Goal: Find specific page/section: Find specific page/section

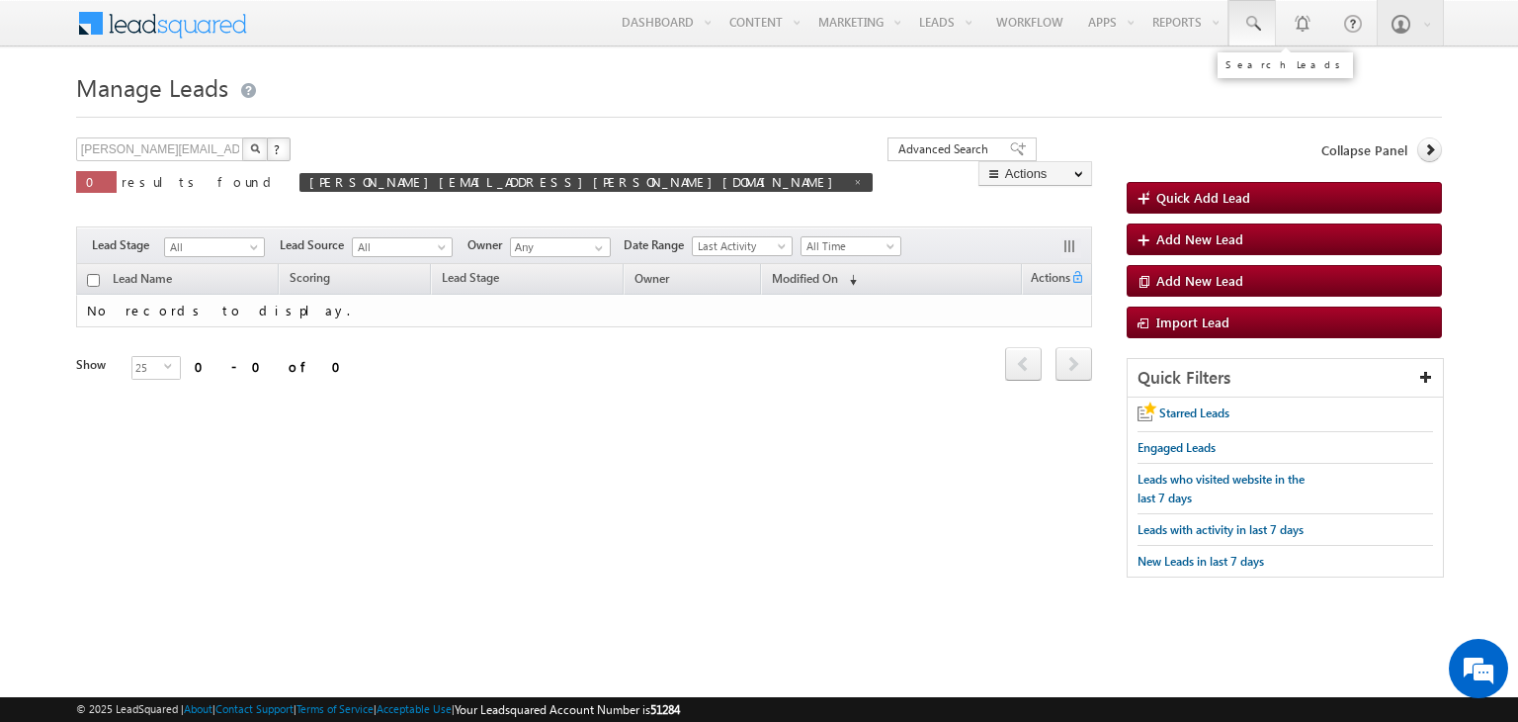
click at [1249, 32] on span at bounding box center [1253, 24] width 20 height 20
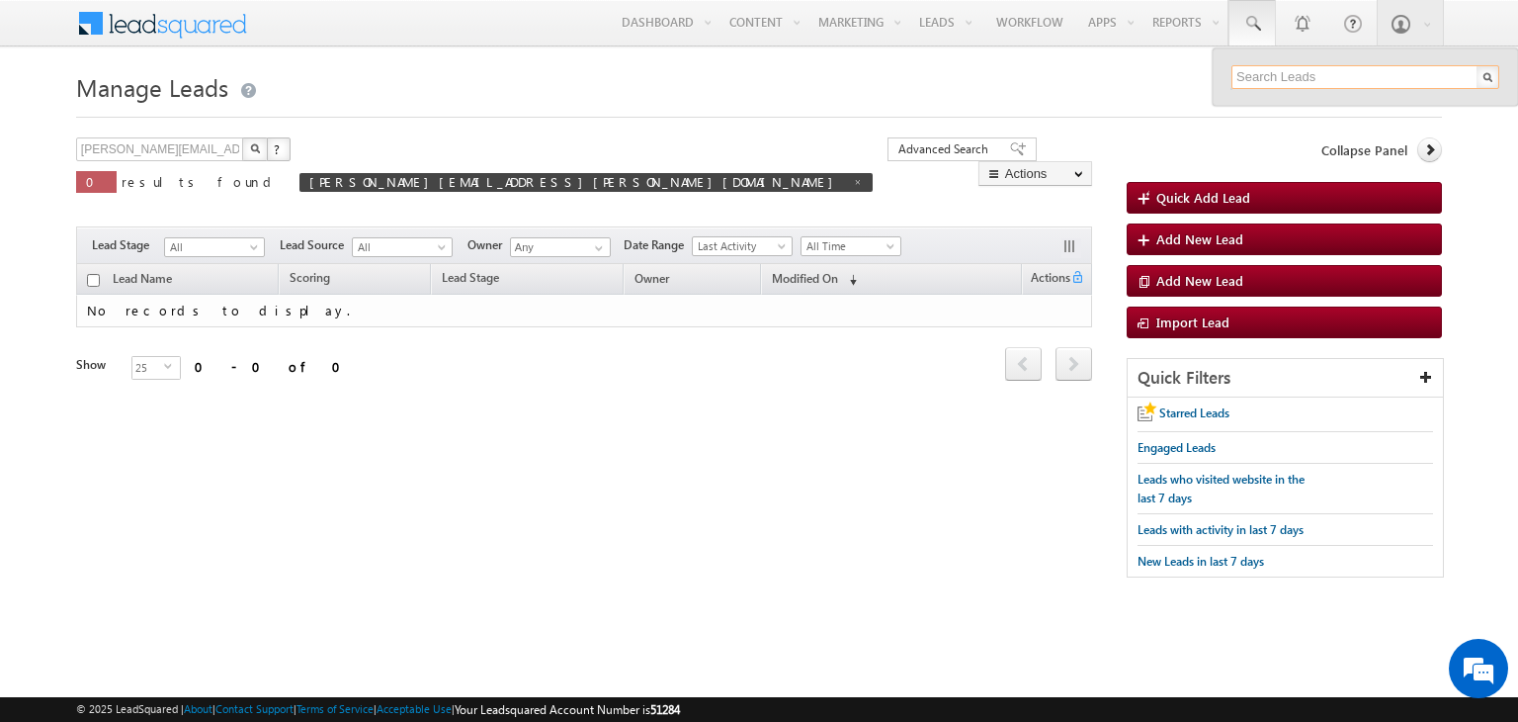
click at [1289, 71] on input "text" at bounding box center [1366, 77] width 268 height 24
paste input "8922906074"
type input "8922906074"
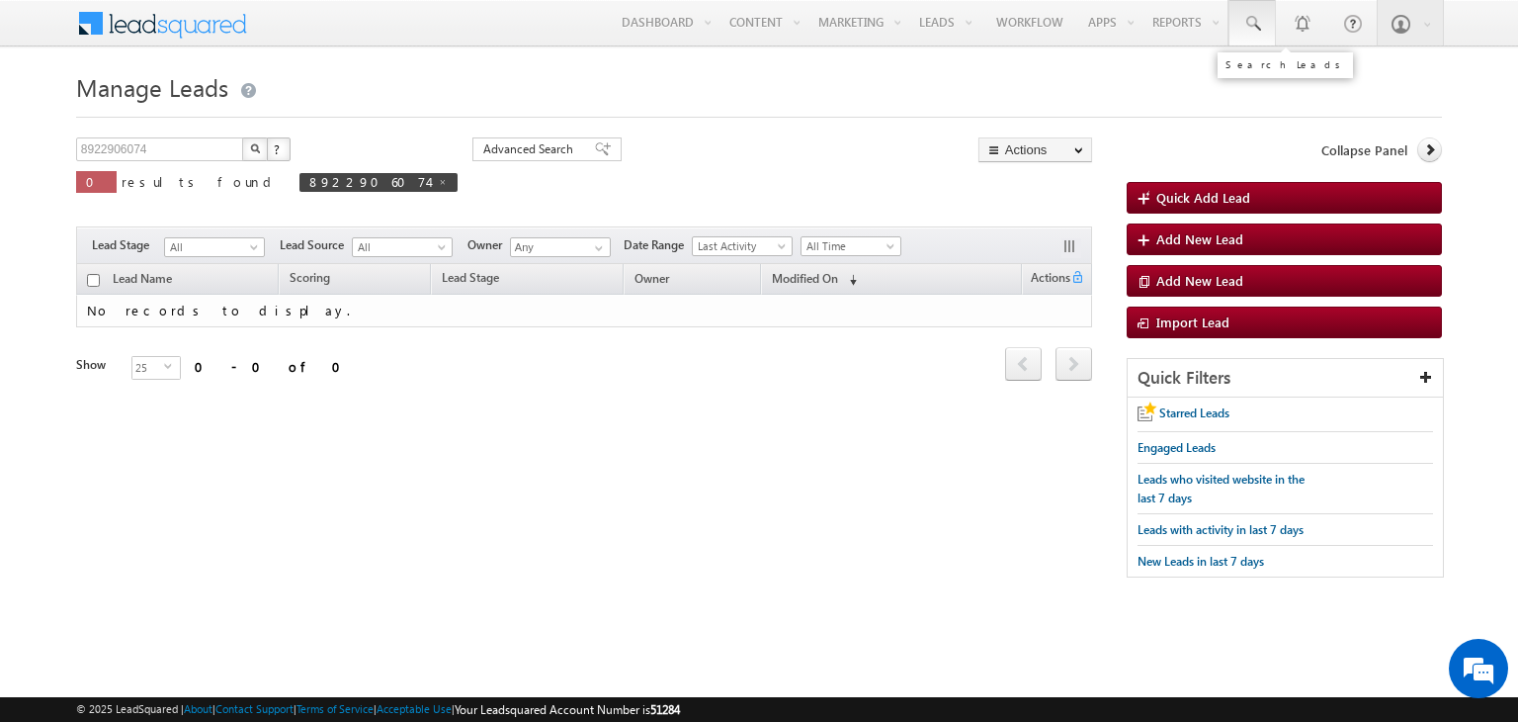
click at [1257, 24] on span at bounding box center [1253, 24] width 20 height 20
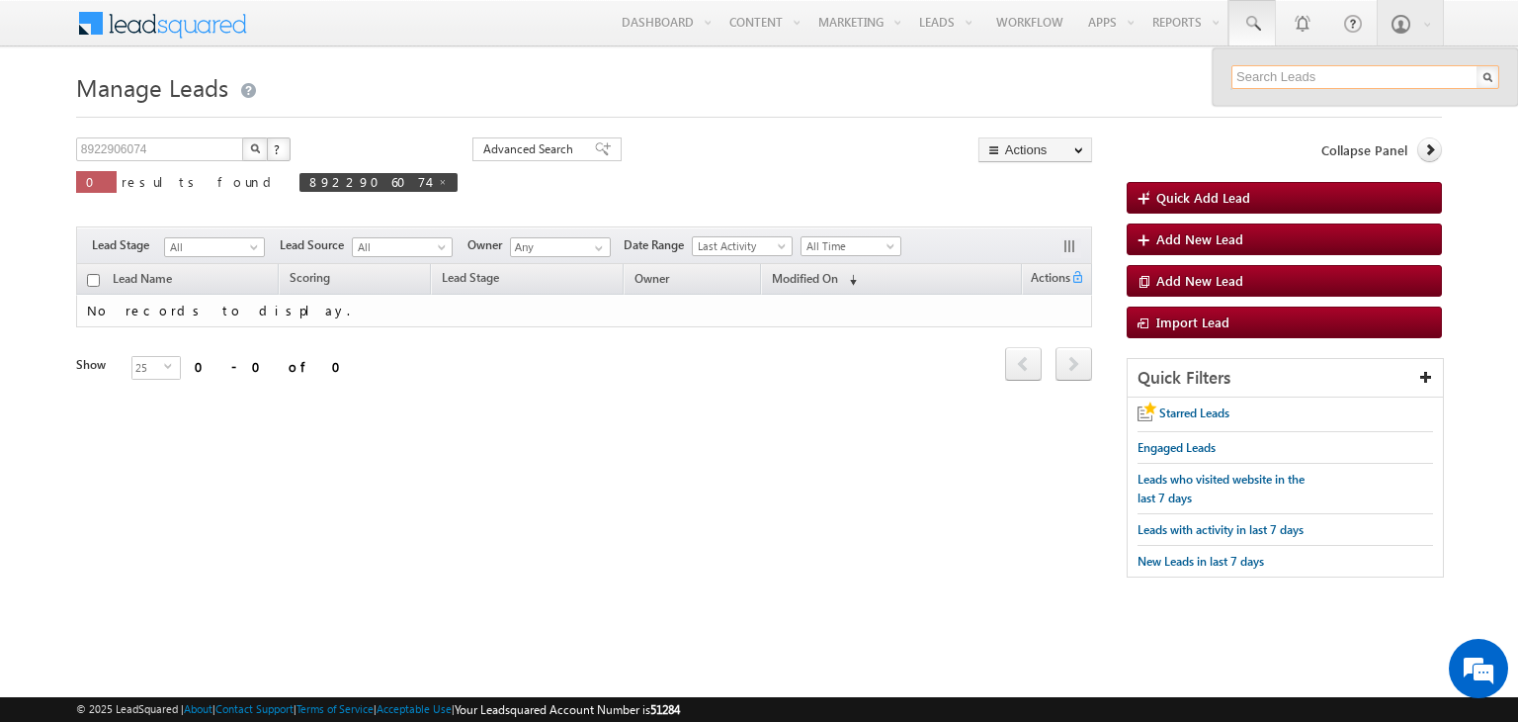
paste input "[PERSON_NAME][EMAIL_ADDRESS][PERSON_NAME][DOMAIN_NAME]"
type input "sudheer.setty+ArunppaOra1@upgrad.com"
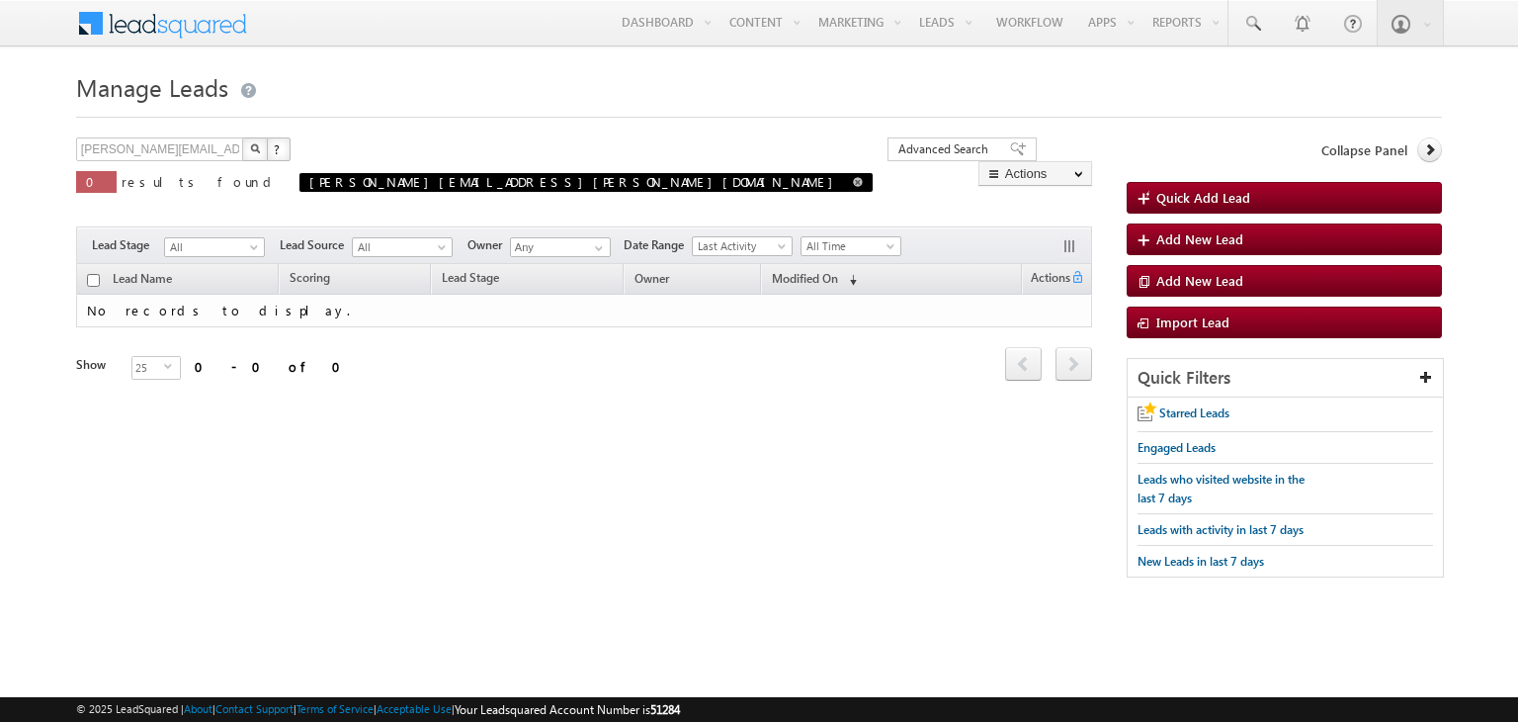
click at [853, 182] on span at bounding box center [858, 182] width 10 height 10
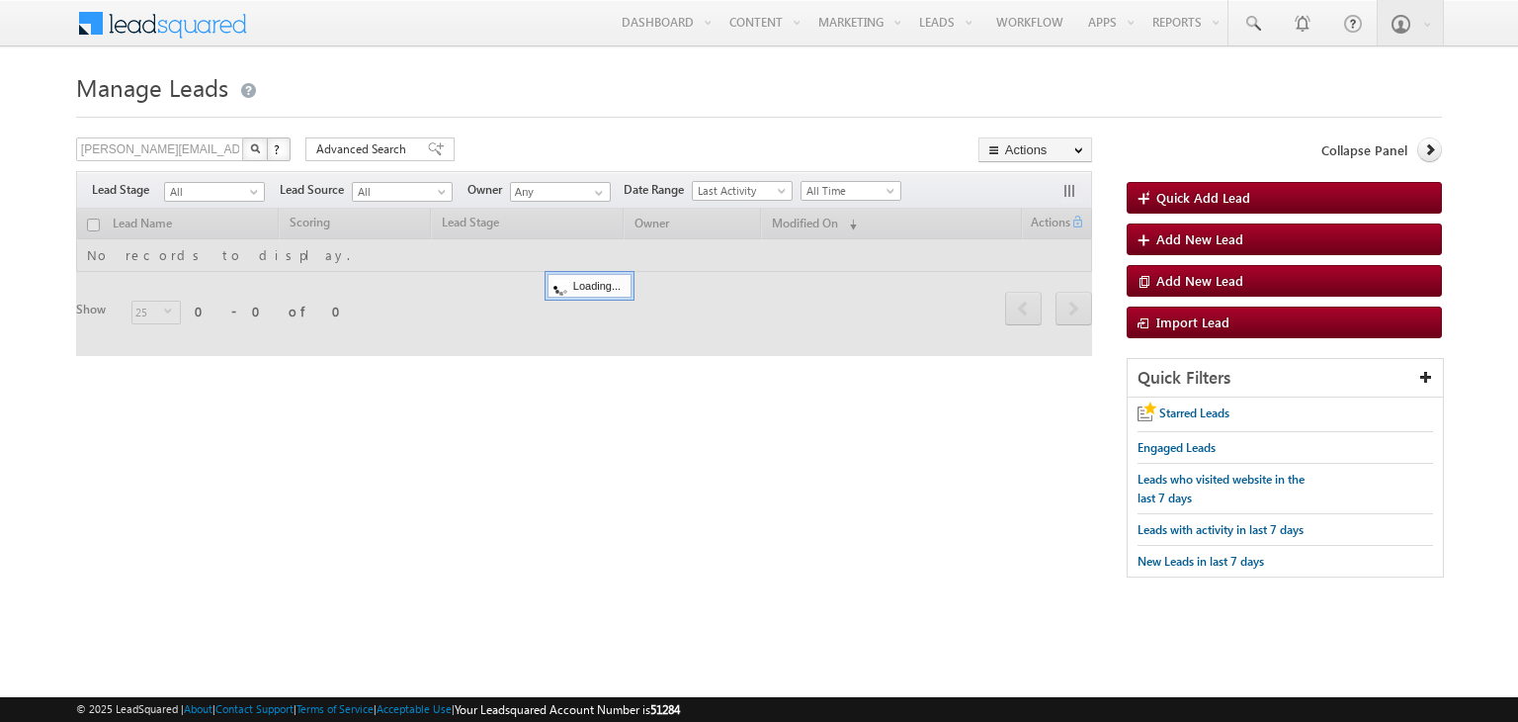
type input "Search Leads"
click at [1277, 16] on link "1" at bounding box center [1301, 22] width 49 height 45
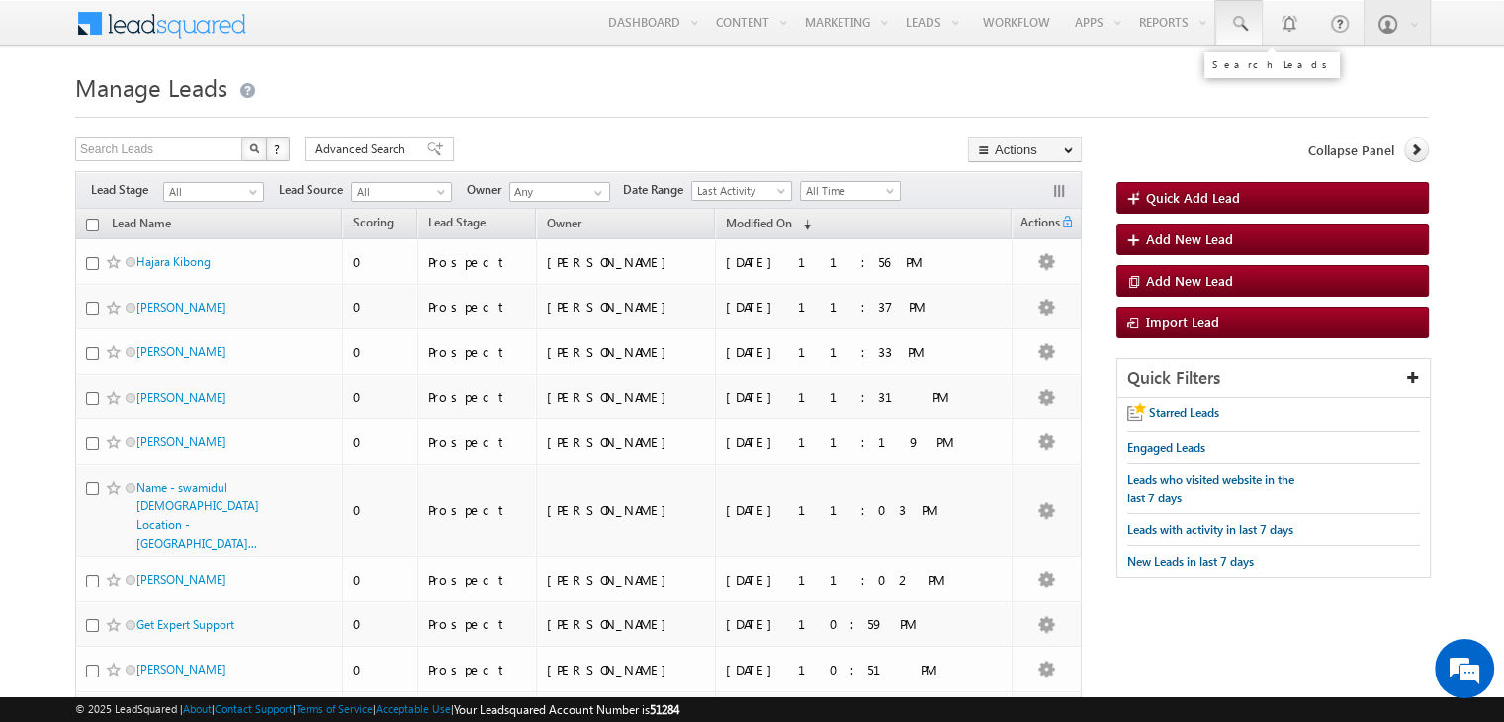
click at [1236, 17] on span at bounding box center [1239, 24] width 20 height 20
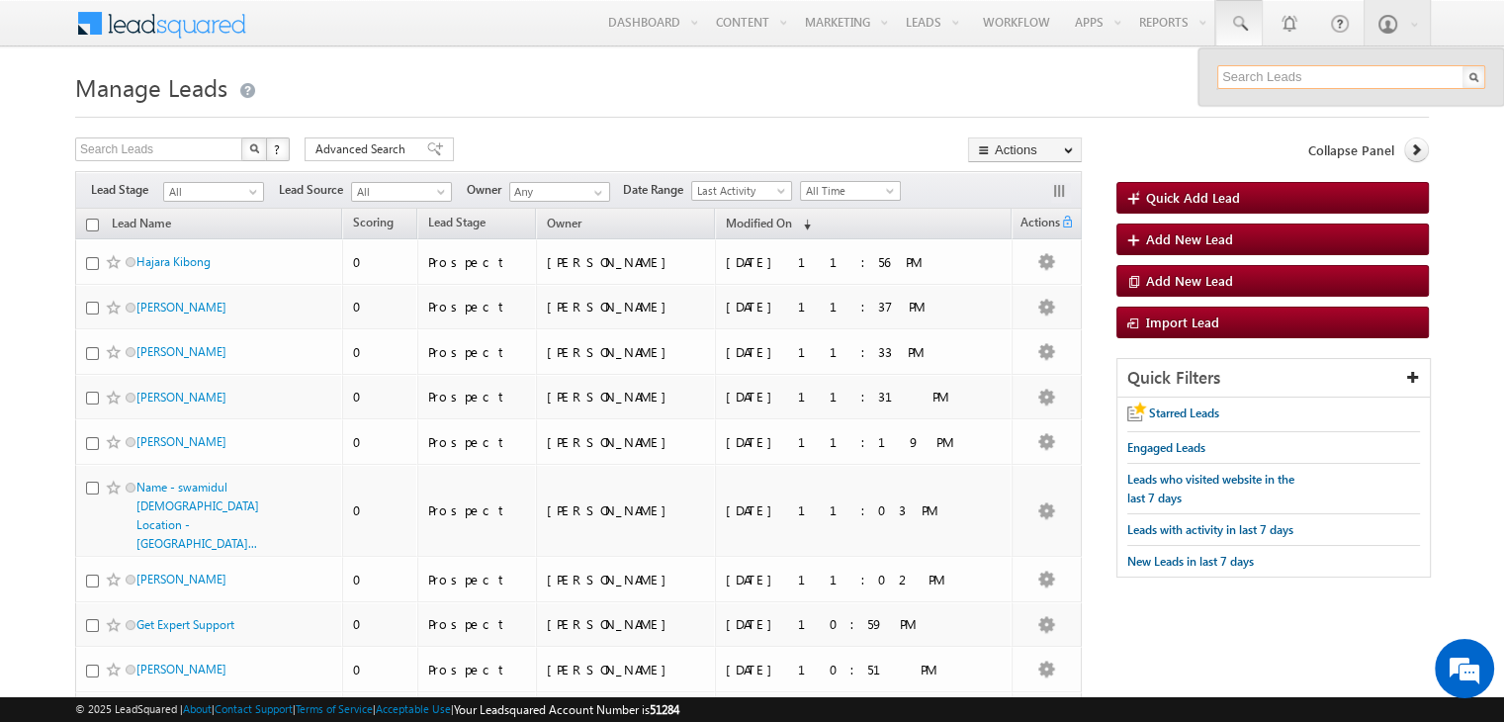
click at [1333, 74] on input "text" at bounding box center [1351, 77] width 268 height 24
paste input "8971852564"
type input "8971852564"
